Goal: Obtain resource: Download file/media

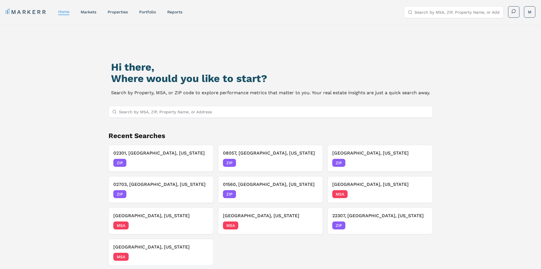
click at [196, 109] on input "Search by MSA, ZIP, Property Name, or Address" at bounding box center [274, 111] width 310 height 11
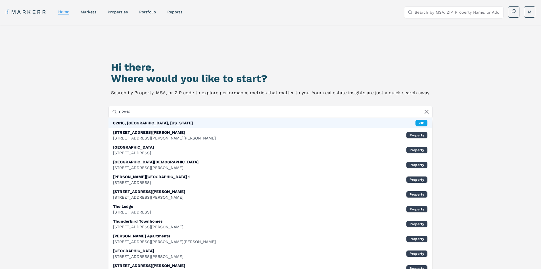
type input "02816"
click at [189, 121] on div "02816, Coventry, Rhode Island ZIP" at bounding box center [271, 123] width 324 height 10
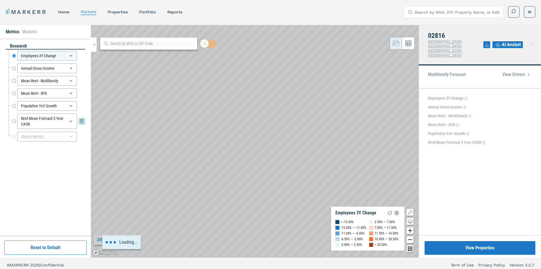
click at [13, 121] on input "Rent Mean Forecast 5 Year CAGR" at bounding box center [14, 120] width 4 height 15
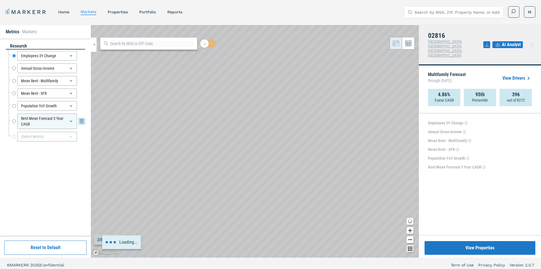
radio input "false"
radio input "true"
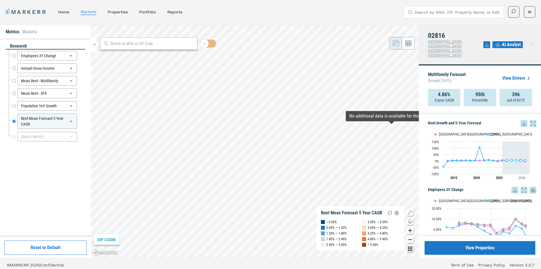
click at [513, 75] on link "View Drivers" at bounding box center [518, 78] width 30 height 7
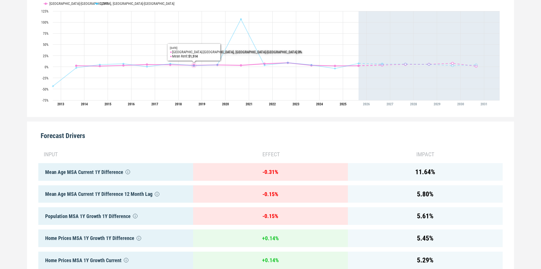
drag, startPoint x: 196, startPoint y: 100, endPoint x: 195, endPoint y: 132, distance: 31.6
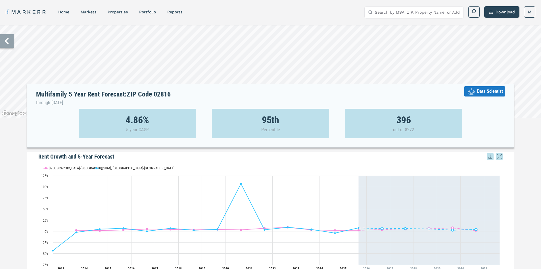
drag, startPoint x: 208, startPoint y: 175, endPoint x: 209, endPoint y: 159, distance: 16.5
click at [510, 13] on button "Download" at bounding box center [502, 11] width 35 height 11
click at [496, 48] on div "Download as XLS" at bounding box center [495, 51] width 33 height 6
click at [11, 43] on icon at bounding box center [7, 41] width 14 height 14
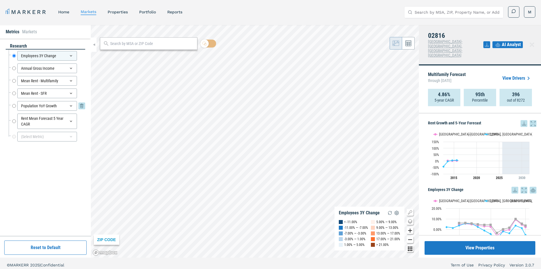
click at [13, 106] on input "Population YoY Growth" at bounding box center [14, 106] width 4 height 10
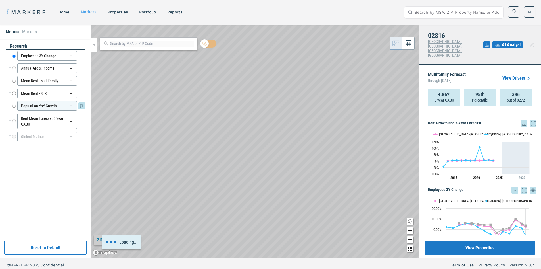
radio input "false"
radio input "true"
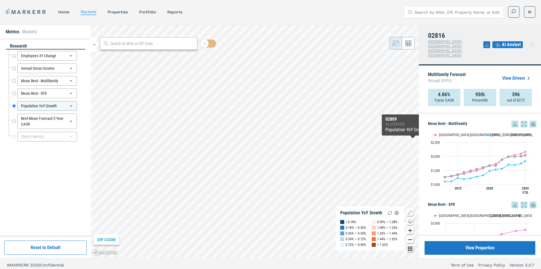
scroll to position [303, 0]
